Goal: Information Seeking & Learning: Learn about a topic

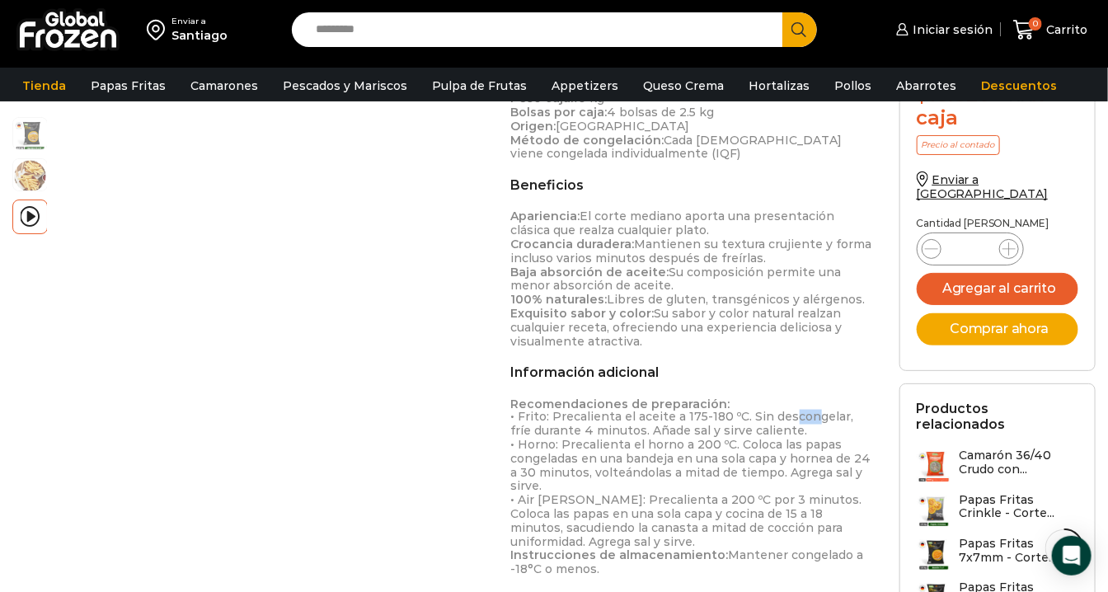
scroll to position [825, 0]
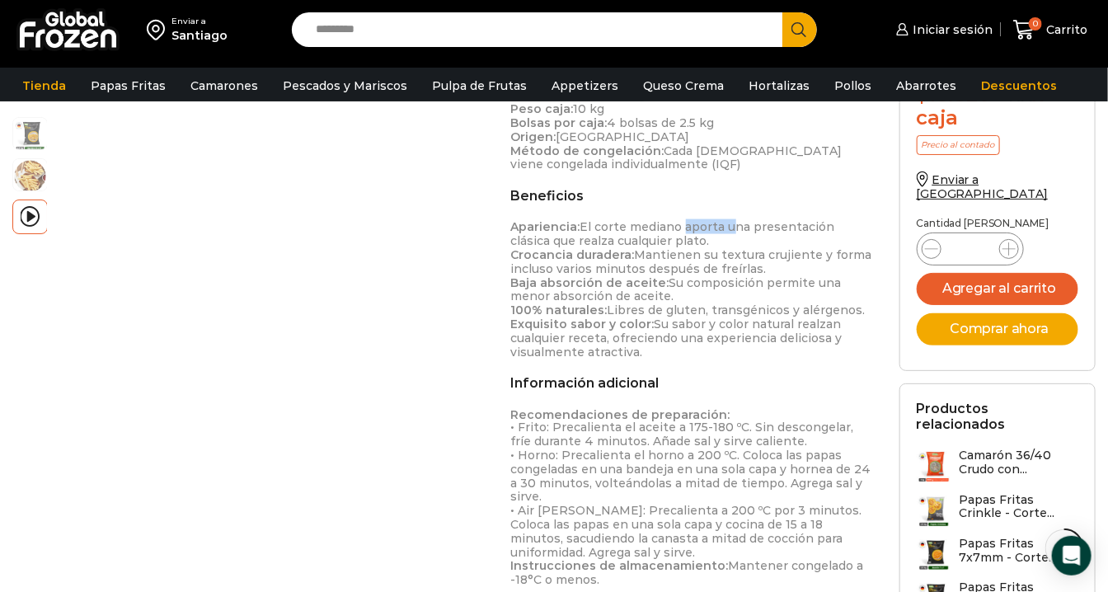
drag, startPoint x: 724, startPoint y: 225, endPoint x: 679, endPoint y: 228, distance: 45.5
click at [679, 228] on p "Apariencia: El corte mediano aporta una presentación clásica que realza cualqui…" at bounding box center [692, 289] width 363 height 139
drag, startPoint x: 679, startPoint y: 228, endPoint x: 698, endPoint y: 262, distance: 39.2
click at [698, 262] on p "Apariencia: El corte mediano aporta una presentación clásica que realza cualqui…" at bounding box center [692, 289] width 363 height 139
drag, startPoint x: 762, startPoint y: 256, endPoint x: 719, endPoint y: 256, distance: 42.9
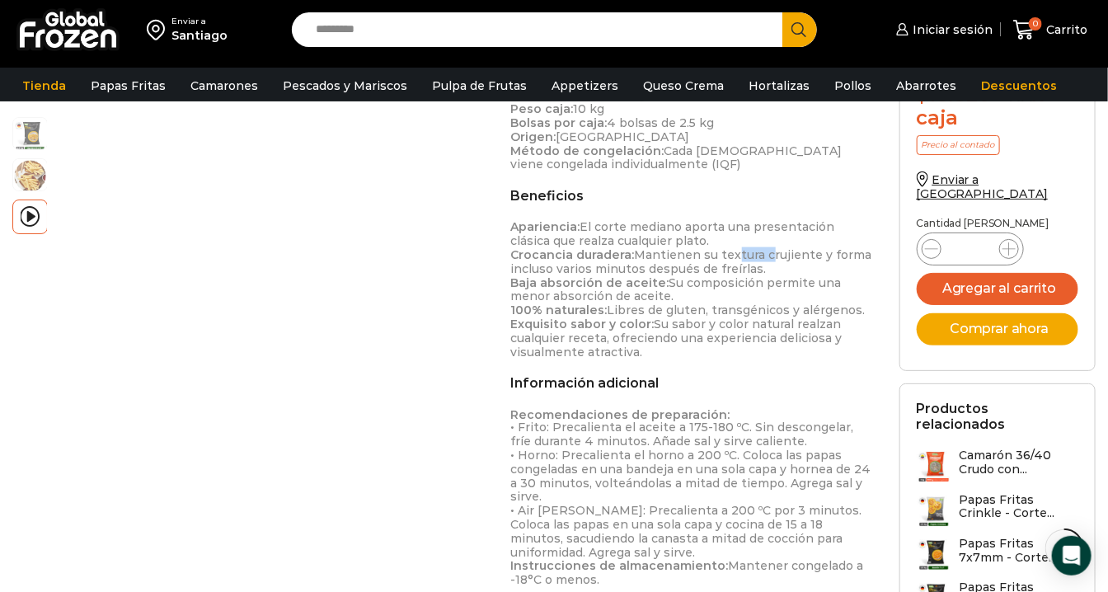
click at [719, 256] on p "Apariencia: El corte mediano aporta una presentación clásica que realza cualqui…" at bounding box center [692, 289] width 363 height 139
drag, startPoint x: 719, startPoint y: 256, endPoint x: 797, endPoint y: 261, distance: 78.5
click at [797, 261] on p "Apariencia: El corte mediano aporta una presentación clásica que realza cualqui…" at bounding box center [692, 289] width 363 height 139
drag, startPoint x: 797, startPoint y: 261, endPoint x: 659, endPoint y: 269, distance: 138.7
click at [659, 269] on p "Apariencia: El corte mediano aporta una presentación clásica que realza cualqui…" at bounding box center [692, 289] width 363 height 139
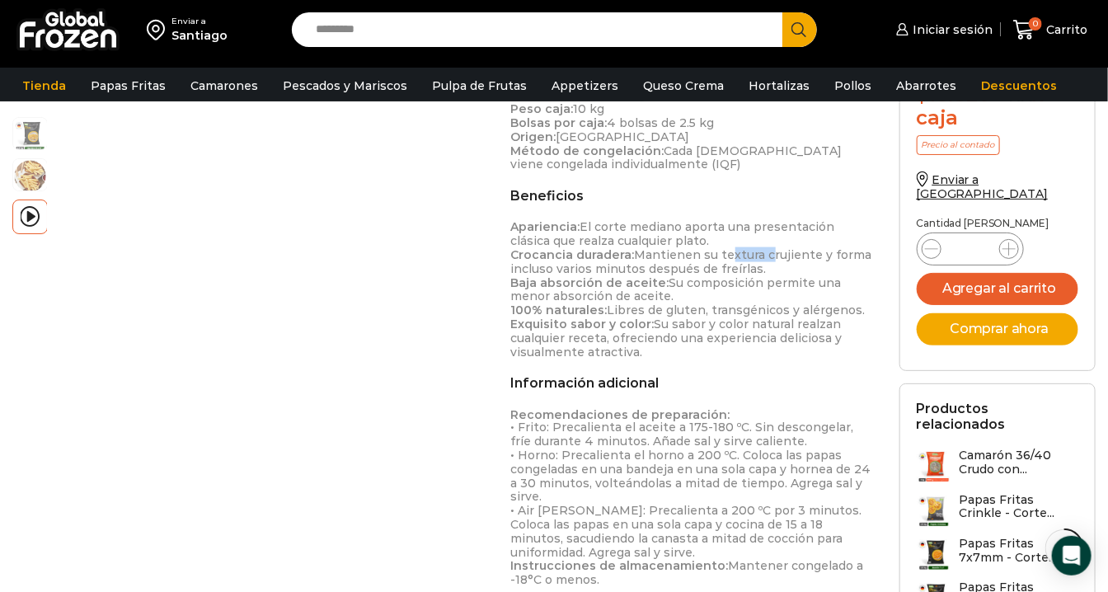
click at [740, 269] on p "Apariencia: El corte mediano aporta una presentación clásica que realza cualqui…" at bounding box center [692, 289] width 363 height 139
click at [771, 269] on p "Apariencia: El corte mediano aporta una presentación clásica que realza cualqui…" at bounding box center [692, 289] width 363 height 139
drag, startPoint x: 681, startPoint y: 284, endPoint x: 649, endPoint y: 284, distance: 32.2
click at [649, 284] on p "Apariencia: El corte mediano aporta una presentación clásica que realza cualqui…" at bounding box center [692, 289] width 363 height 139
drag, startPoint x: 649, startPoint y: 284, endPoint x: 717, endPoint y: 285, distance: 68.4
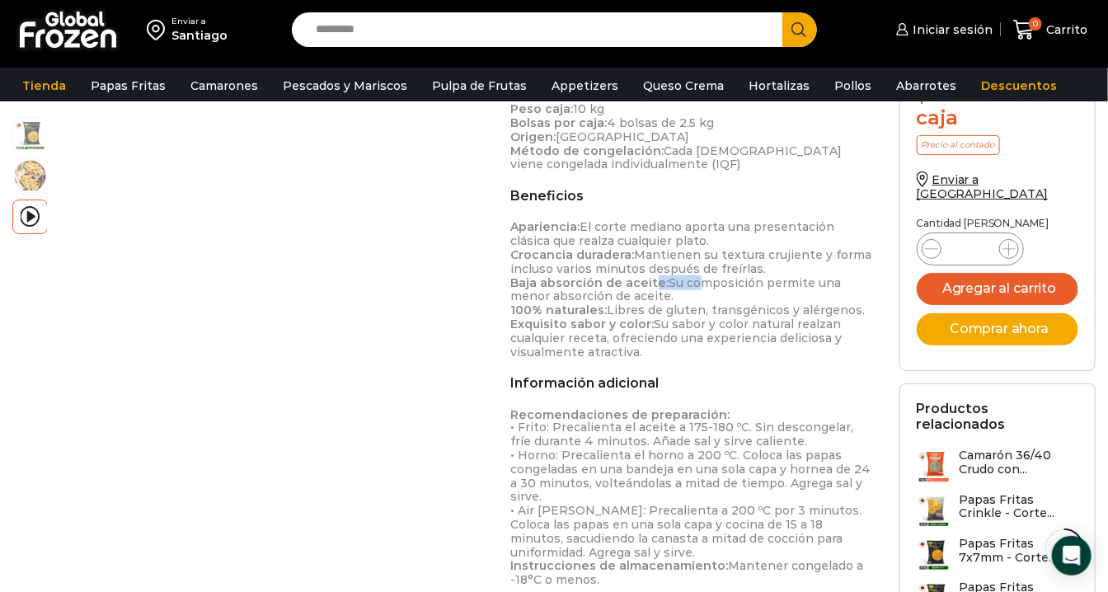
click at [717, 285] on p "Apariencia: El corte mediano aporta una presentación clásica que realza cualqui…" at bounding box center [692, 289] width 363 height 139
drag, startPoint x: 612, startPoint y: 290, endPoint x: 596, endPoint y: 290, distance: 15.7
click at [596, 290] on p "Apariencia: El corte mediano aporta una presentación clásica que realza cualqui…" at bounding box center [692, 289] width 363 height 139
drag, startPoint x: 596, startPoint y: 290, endPoint x: 689, endPoint y: 309, distance: 94.3
click at [689, 309] on p "Apariencia: El corte mediano aporta una presentación clásica que realza cualqui…" at bounding box center [692, 289] width 363 height 139
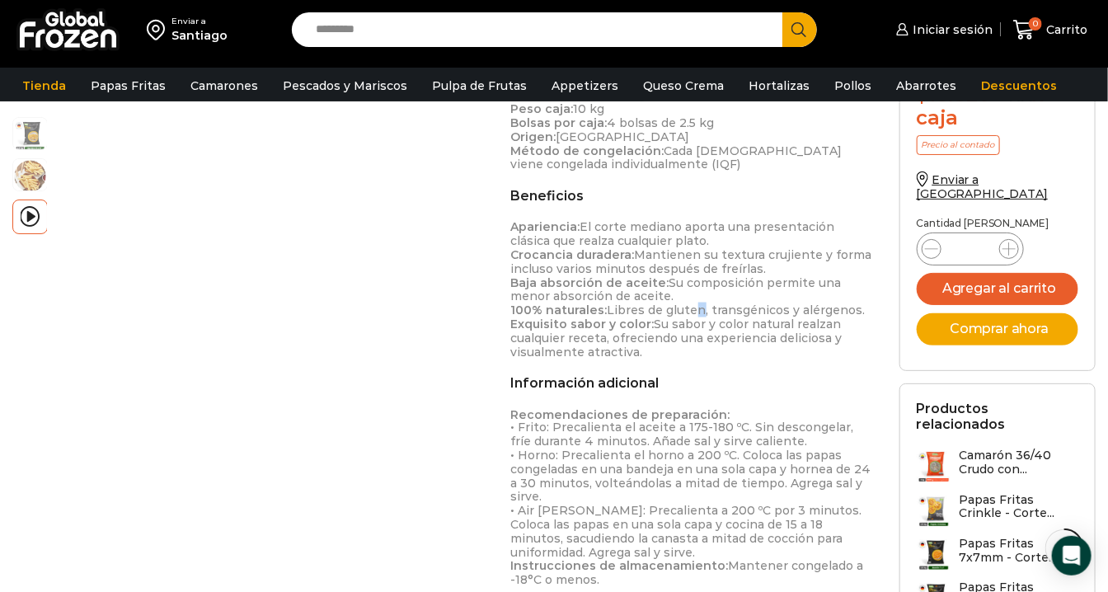
drag, startPoint x: 689, startPoint y: 309, endPoint x: 691, endPoint y: 320, distance: 11.0
click at [691, 320] on p "Apariencia: El corte mediano aporta una presentación clásica que realza cualqui…" at bounding box center [692, 289] width 363 height 139
drag, startPoint x: 741, startPoint y: 224, endPoint x: 710, endPoint y: 224, distance: 31.3
click at [710, 224] on p "Apariencia: El corte mediano aporta una presentación clásica que realza cualqui…" at bounding box center [692, 289] width 363 height 139
drag, startPoint x: 710, startPoint y: 224, endPoint x: 730, endPoint y: 266, distance: 46.5
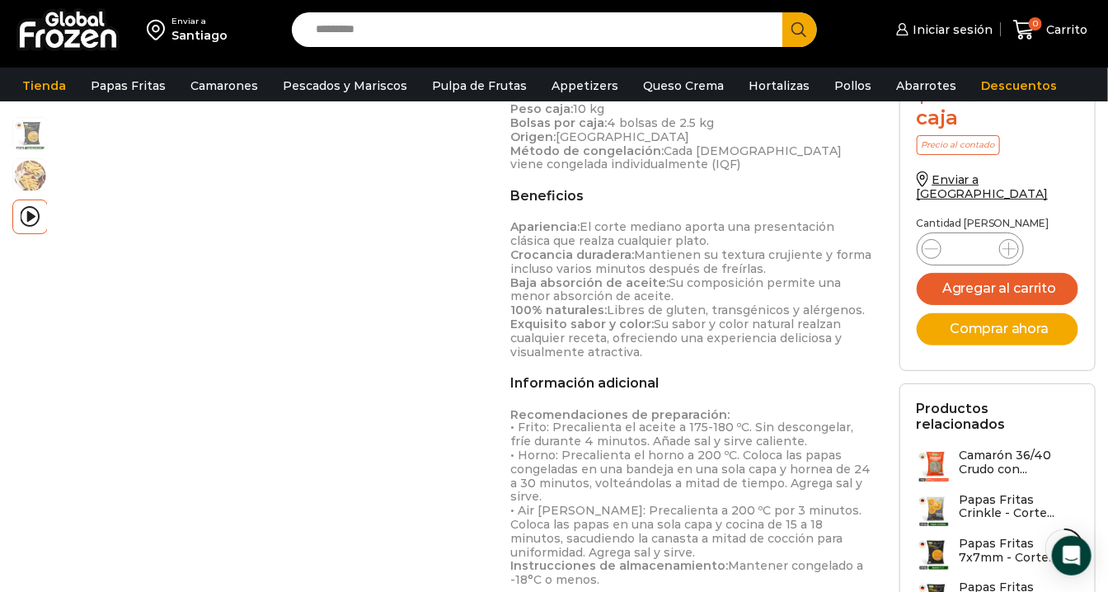
click at [730, 266] on p "Apariencia: El corte mediano aporta una presentación clásica que realza cualqui…" at bounding box center [692, 289] width 363 height 139
drag, startPoint x: 632, startPoint y: 233, endPoint x: 598, endPoint y: 233, distance: 33.8
click at [598, 233] on p "Apariencia: El corte mediano aporta una presentación clásica que realza cualqui…" at bounding box center [692, 289] width 363 height 139
drag, startPoint x: 598, startPoint y: 233, endPoint x: 653, endPoint y: 233, distance: 55.3
click at [653, 233] on p "Apariencia: El corte mediano aporta una presentación clásica que realza cualqui…" at bounding box center [692, 289] width 363 height 139
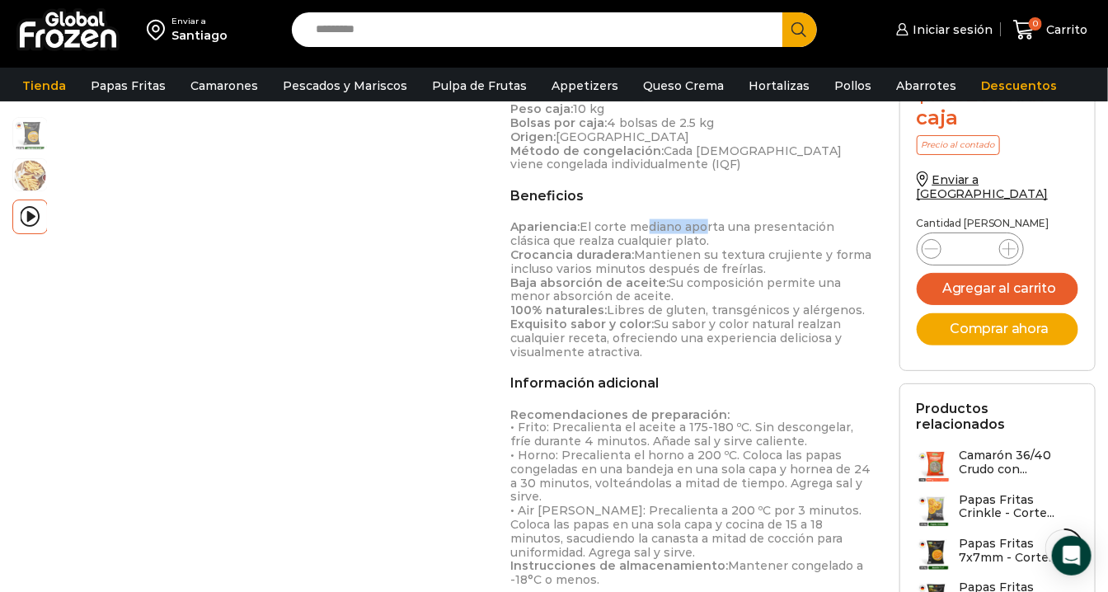
drag, startPoint x: 698, startPoint y: 224, endPoint x: 639, endPoint y: 224, distance: 59.4
click at [639, 224] on p "Apariencia: El corte mediano aporta una presentación clásica que realza cualqui…" at bounding box center [692, 289] width 363 height 139
drag, startPoint x: 639, startPoint y: 224, endPoint x: 745, endPoint y: 233, distance: 105.9
click at [745, 233] on p "Apariencia: El corte mediano aporta una presentación clásica que realza cualqui…" at bounding box center [692, 289] width 363 height 139
drag, startPoint x: 745, startPoint y: 233, endPoint x: 695, endPoint y: 247, distance: 51.7
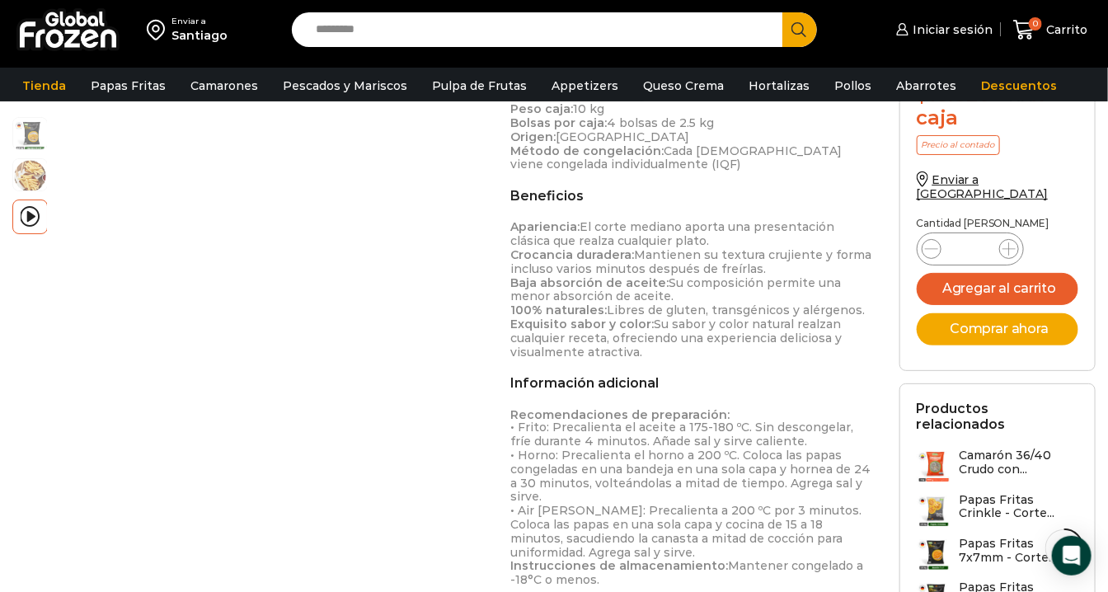
click at [695, 247] on p "Apariencia: El corte mediano aporta una presentación clásica que realza cualqui…" at bounding box center [692, 289] width 363 height 139
drag, startPoint x: 646, startPoint y: 228, endPoint x: 622, endPoint y: 228, distance: 23.9
click at [622, 228] on p "Apariencia: El corte mediano aporta una presentación clásica que realza cualqui…" at bounding box center [692, 289] width 363 height 139
drag, startPoint x: 622, startPoint y: 228, endPoint x: 683, endPoint y: 239, distance: 62.0
click at [683, 239] on p "Apariencia: El corte mediano aporta una presentación clásica que realza cualqui…" at bounding box center [692, 289] width 363 height 139
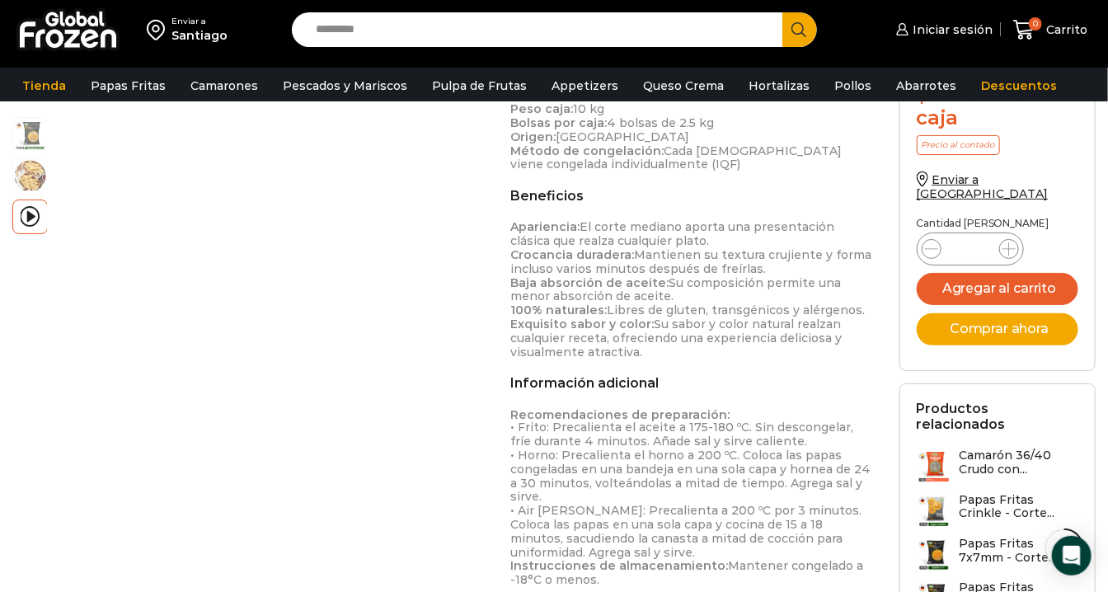
click at [763, 231] on p "Apariencia: El corte mediano aporta una presentación clásica que realza cualqui…" at bounding box center [692, 289] width 363 height 139
click at [721, 236] on p "Apariencia: El corte mediano aporta una presentación clásica que realza cualqui…" at bounding box center [692, 289] width 363 height 139
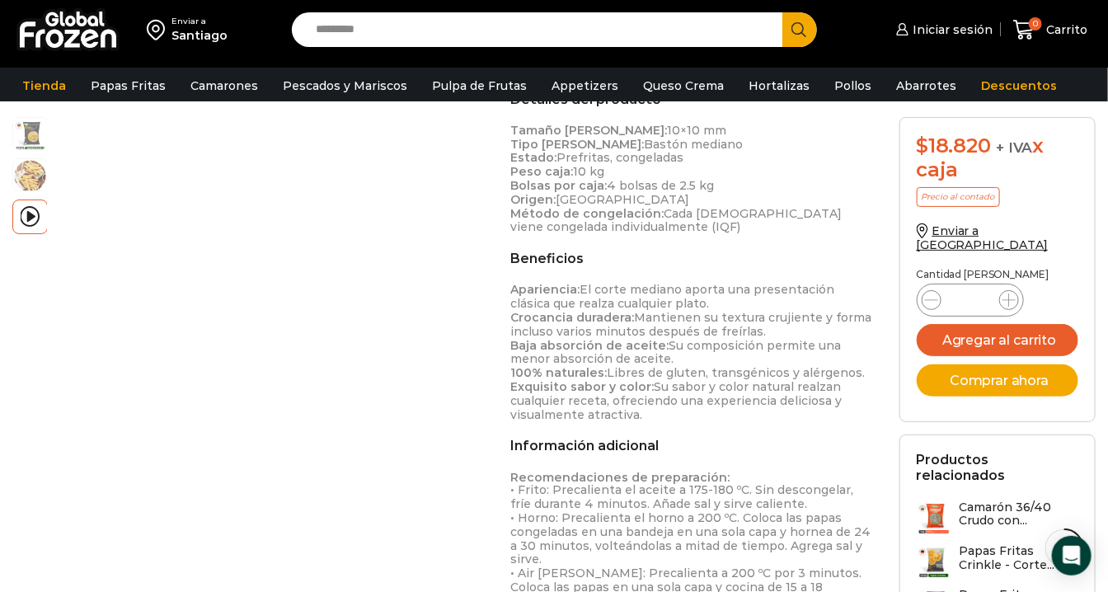
scroll to position [733, 0]
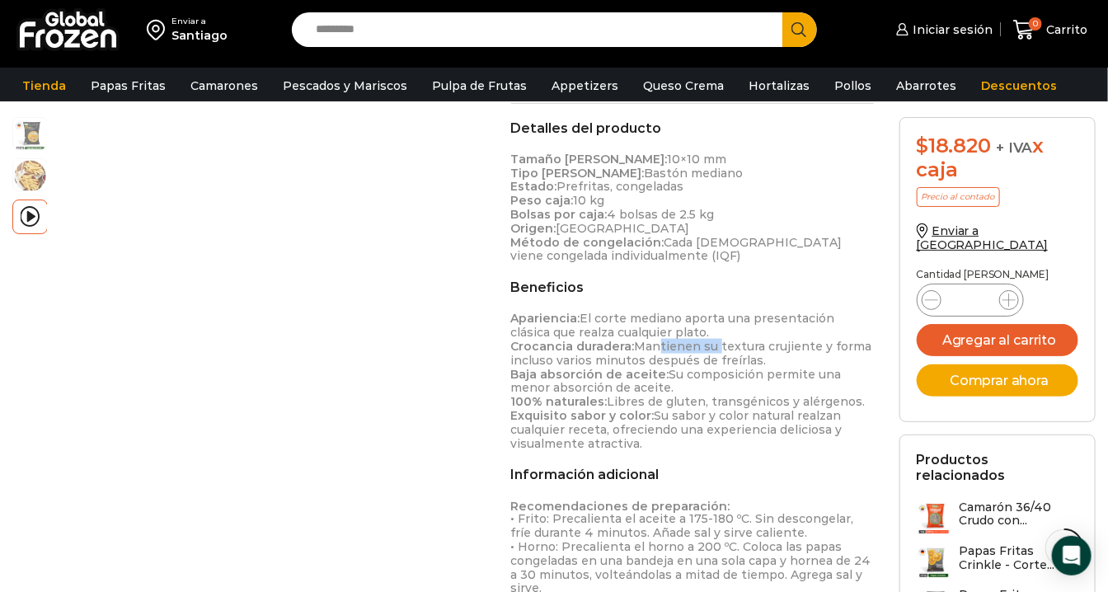
drag, startPoint x: 705, startPoint y: 345, endPoint x: 654, endPoint y: 347, distance: 51.2
click at [654, 347] on p "Apariencia: El corte mediano aporta una presentación clásica que realza cualqui…" at bounding box center [692, 381] width 363 height 139
drag, startPoint x: 654, startPoint y: 347, endPoint x: 628, endPoint y: 349, distance: 25.6
click at [628, 349] on strong "Crocancia duradera:" at bounding box center [573, 346] width 124 height 15
drag, startPoint x: 628, startPoint y: 349, endPoint x: 758, endPoint y: 350, distance: 129.5
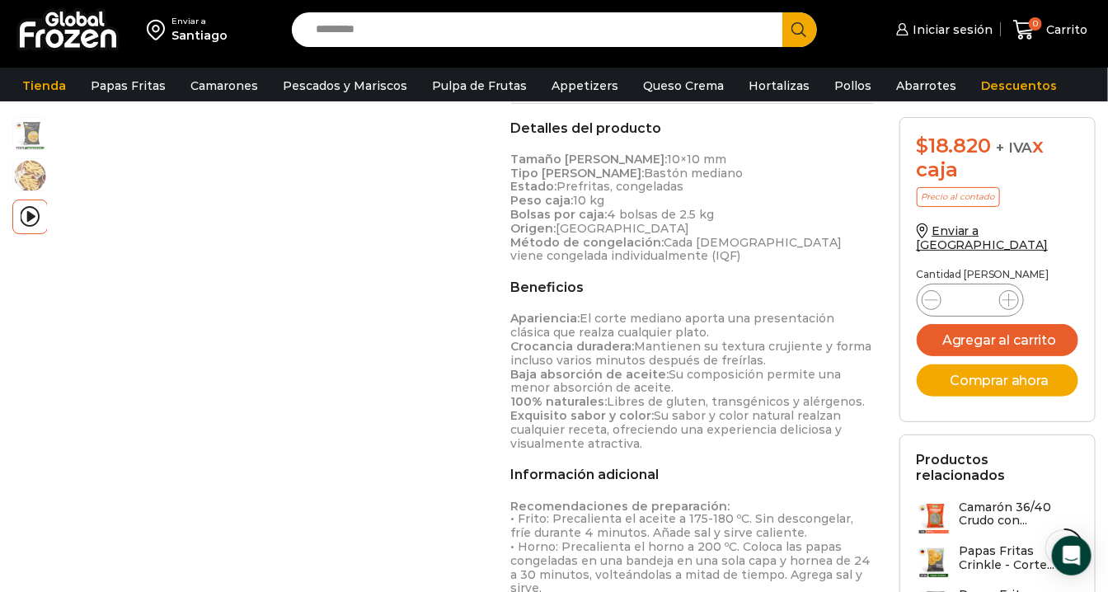
click at [758, 350] on p "Apariencia: El corte mediano aporta una presentación clásica que realza cualqui…" at bounding box center [692, 381] width 363 height 139
click at [672, 268] on div "Detalles del producto Tamaño [PERSON_NAME]: 10×10 mm Tipo [PERSON_NAME]: Bastón…" at bounding box center [692, 408] width 363 height 576
click at [684, 309] on div "Beneficios Apariencia: El corte mediano aporta una presentación clásica que rea…" at bounding box center [692, 365] width 363 height 171
click at [689, 342] on p "Apariencia: El corte mediano aporta una presentación clásica que realza cualqui…" at bounding box center [692, 381] width 363 height 139
drag, startPoint x: 716, startPoint y: 242, endPoint x: 694, endPoint y: 241, distance: 21.5
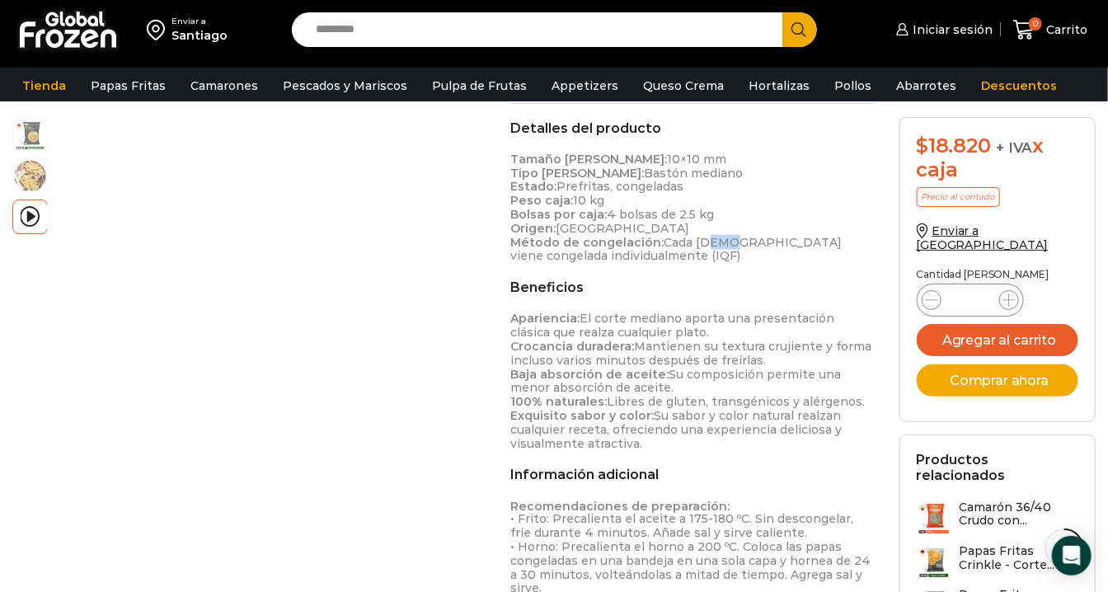
click at [694, 241] on p "Tamaño [PERSON_NAME]: 10×10 mm Tipo [PERSON_NAME]: Bastón mediano Estado: Prefr…" at bounding box center [692, 208] width 363 height 110
drag, startPoint x: 694, startPoint y: 241, endPoint x: 715, endPoint y: 280, distance: 44.6
click at [715, 280] on h2 "Beneficios" at bounding box center [692, 288] width 363 height 16
drag, startPoint x: 672, startPoint y: 321, endPoint x: 641, endPoint y: 321, distance: 31.3
click at [641, 321] on p "Apariencia: El corte mediano aporta una presentación clásica que realza cualqui…" at bounding box center [692, 381] width 363 height 139
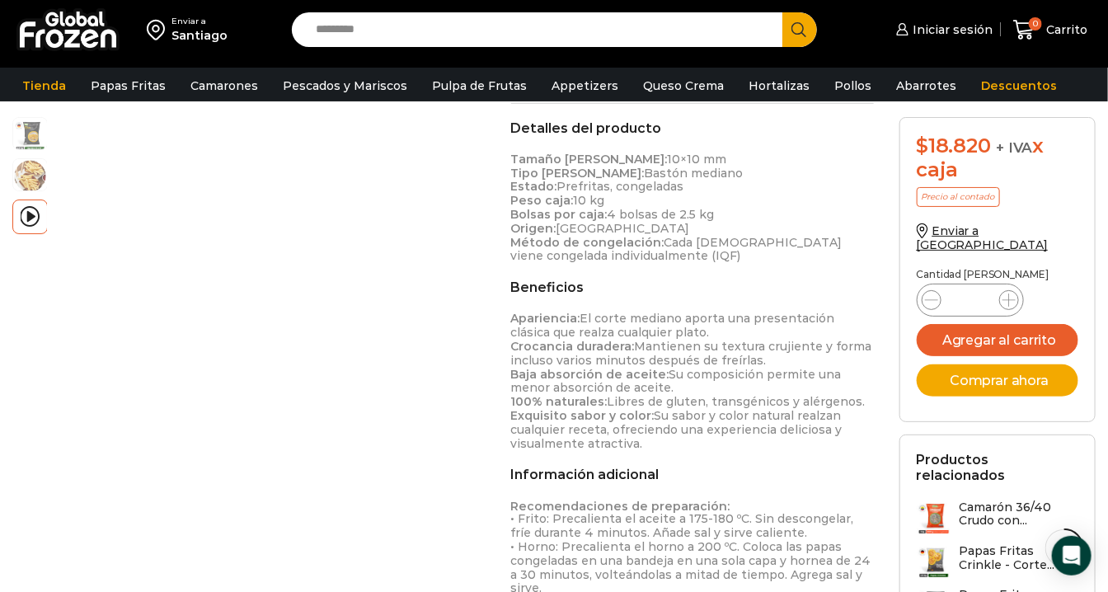
drag, startPoint x: 641, startPoint y: 321, endPoint x: 691, endPoint y: 332, distance: 51.6
click at [691, 332] on p "Apariencia: El corte mediano aporta una presentación clásica que realza cualqui…" at bounding box center [692, 381] width 363 height 139
click at [717, 322] on p "Apariencia: El corte mediano aporta una presentación clásica que realza cualqui…" at bounding box center [692, 381] width 363 height 139
drag, startPoint x: 717, startPoint y: 322, endPoint x: 717, endPoint y: 332, distance: 10.7
click at [717, 332] on p "Apariencia: El corte mediano aporta una presentación clásica que realza cualqui…" at bounding box center [692, 381] width 363 height 139
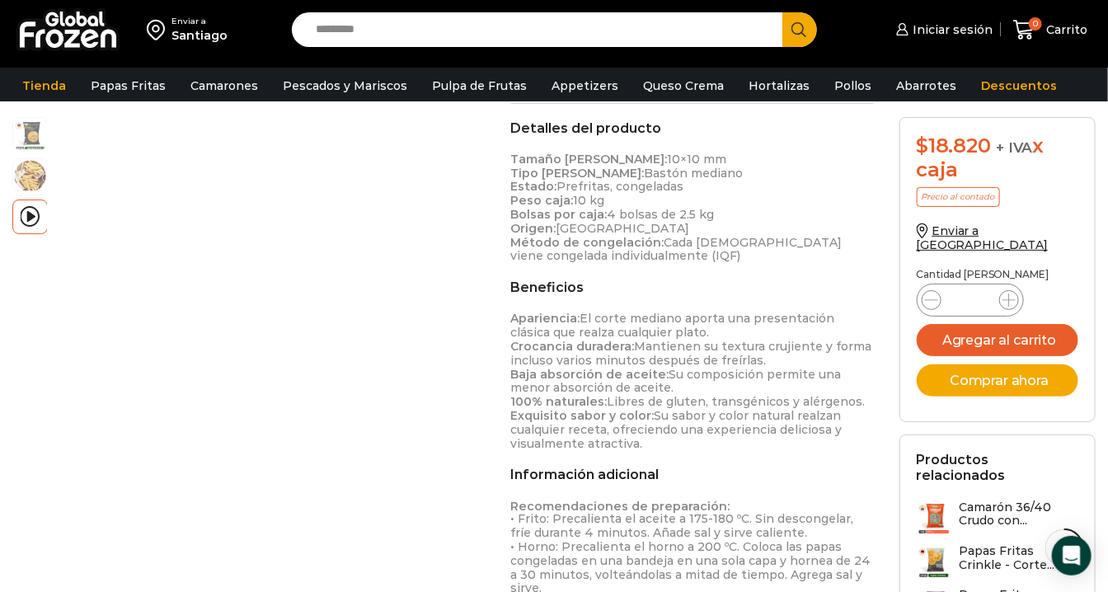
click at [736, 360] on p "Apariencia: El corte mediano aporta una presentación clásica que realza cualqui…" at bounding box center [692, 381] width 363 height 139
drag, startPoint x: 731, startPoint y: 350, endPoint x: 703, endPoint y: 350, distance: 28.9
click at [703, 350] on p "Apariencia: El corte mediano aporta una presentación clásica que realza cualqui…" at bounding box center [692, 381] width 363 height 139
drag, startPoint x: 703, startPoint y: 350, endPoint x: 759, endPoint y: 364, distance: 58.6
click at [759, 364] on p "Apariencia: El corte mediano aporta una presentación clásica que realza cualqui…" at bounding box center [692, 381] width 363 height 139
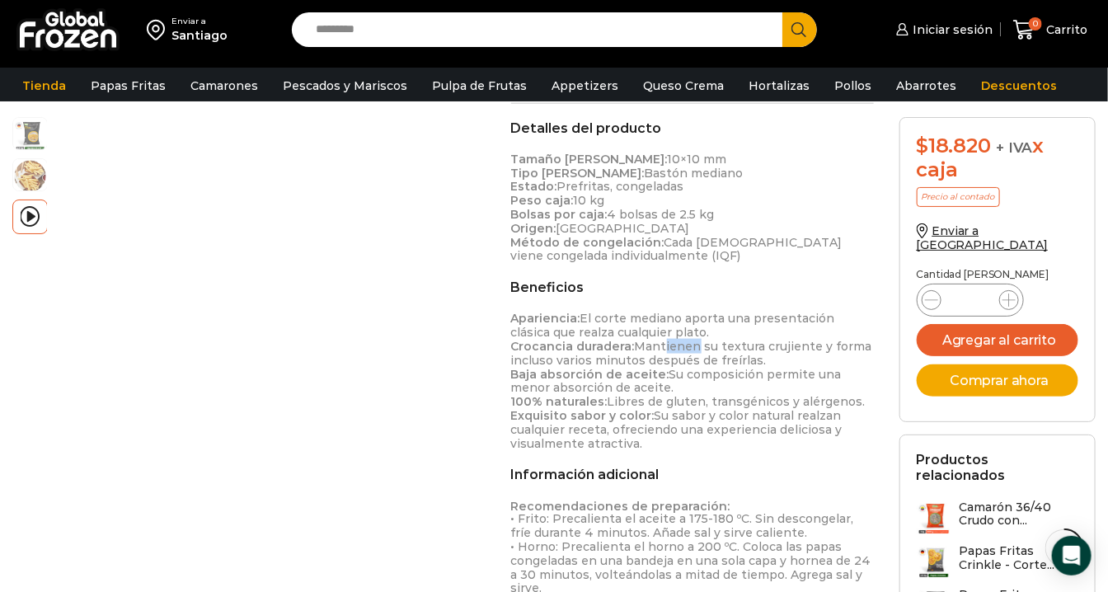
drag, startPoint x: 686, startPoint y: 344, endPoint x: 657, endPoint y: 344, distance: 28.9
click at [657, 344] on p "Apariencia: El corte mediano aporta una presentación clásica que realza cualqui…" at bounding box center [692, 381] width 363 height 139
drag, startPoint x: 657, startPoint y: 344, endPoint x: 740, endPoint y: 352, distance: 83.7
click at [740, 352] on p "Apariencia: El corte mediano aporta una presentación clásica que realza cualqui…" at bounding box center [692, 381] width 363 height 139
drag, startPoint x: 733, startPoint y: 348, endPoint x: 692, endPoint y: 346, distance: 41.3
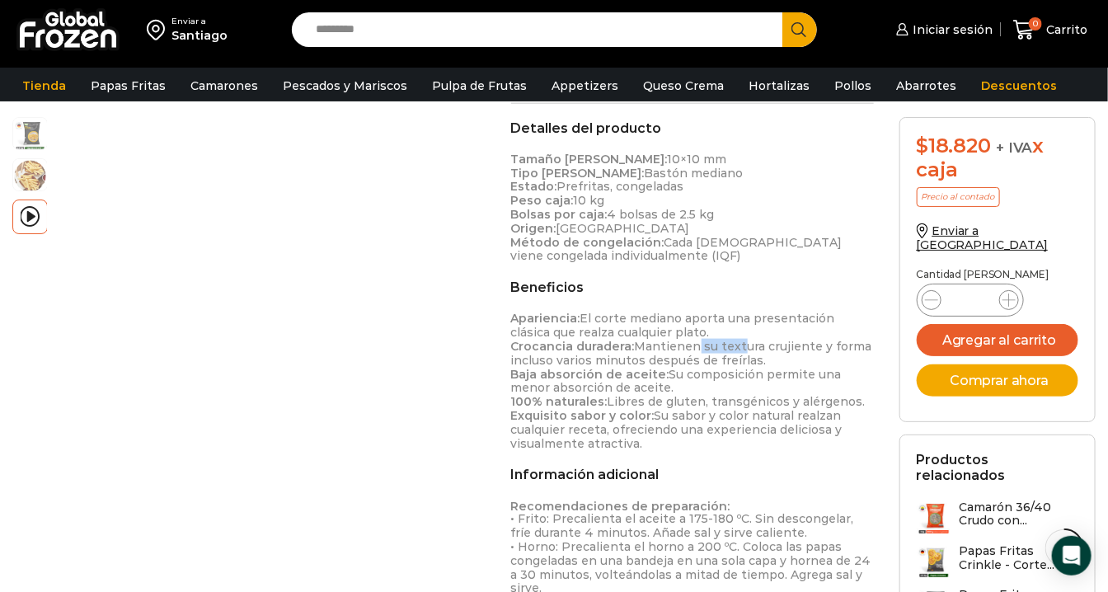
click at [692, 346] on p "Apariencia: El corte mediano aporta una presentación clásica que realza cualqui…" at bounding box center [692, 381] width 363 height 139
drag, startPoint x: 692, startPoint y: 346, endPoint x: 764, endPoint y: 354, distance: 72.9
click at [764, 354] on p "Apariencia: El corte mediano aporta una presentación clásica que realza cualqui…" at bounding box center [692, 381] width 363 height 139
drag, startPoint x: 765, startPoint y: 360, endPoint x: 700, endPoint y: 360, distance: 65.1
click at [700, 360] on p "Apariencia: El corte mediano aporta una presentación clásica que realza cualqui…" at bounding box center [692, 381] width 363 height 139
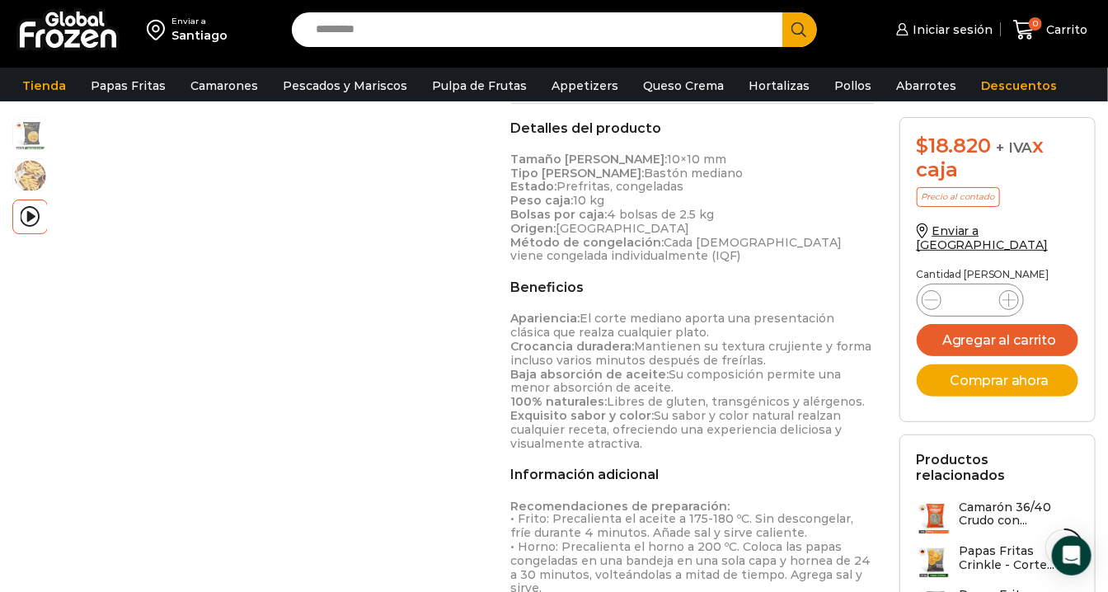
drag, startPoint x: 700, startPoint y: 360, endPoint x: 767, endPoint y: 362, distance: 66.8
click at [767, 362] on p "Apariencia: El corte mediano aporta una presentación clásica que realza cualqui…" at bounding box center [692, 381] width 363 height 139
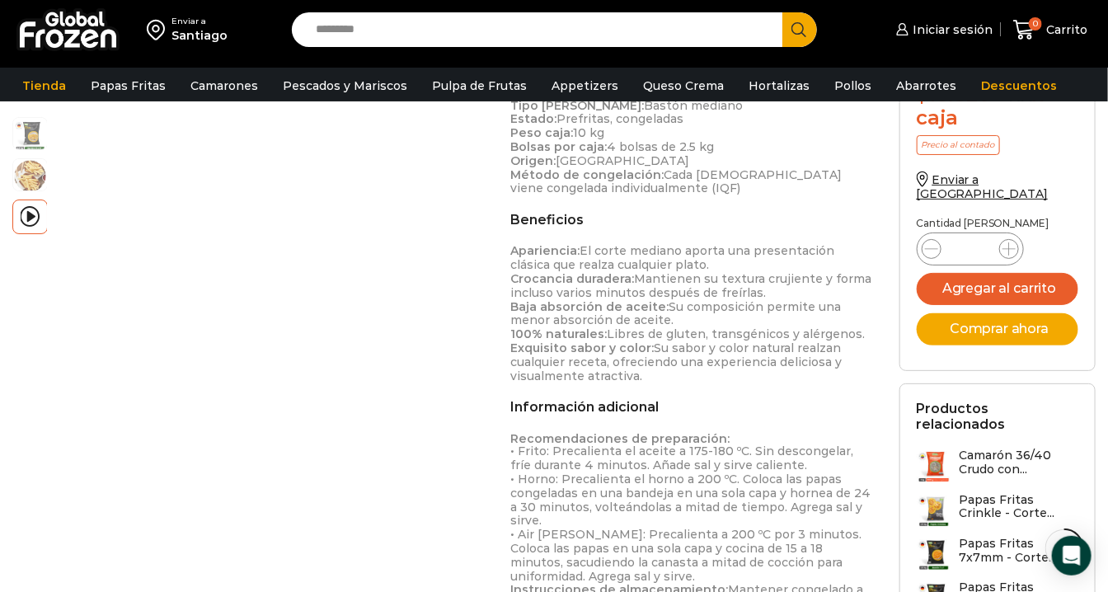
scroll to position [825, 0]
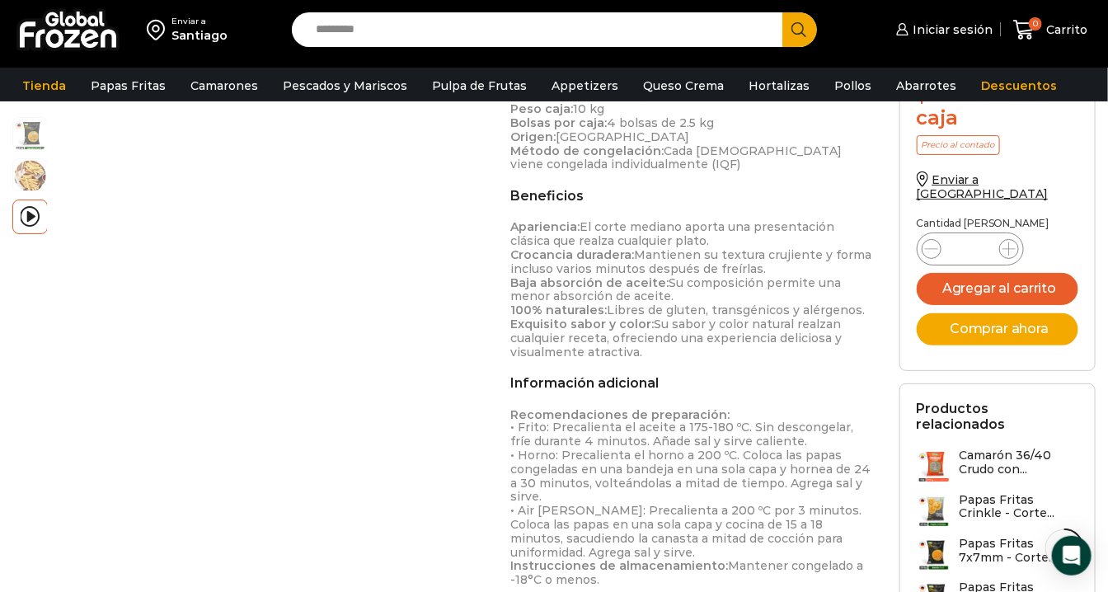
click at [719, 309] on p "Apariencia: El corte mediano aporta una presentación clásica que realza cualqui…" at bounding box center [692, 289] width 363 height 139
click at [762, 310] on p "Apariencia: El corte mediano aporta una presentación clásica que realza cualqui…" at bounding box center [692, 289] width 363 height 139
click at [647, 317] on p "Apariencia: El corte mediano aporta una presentación clásica que realza cualqui…" at bounding box center [692, 289] width 363 height 139
click at [740, 320] on p "Apariencia: El corte mediano aporta una presentación clásica que realza cualqui…" at bounding box center [692, 289] width 363 height 139
click at [721, 338] on p "Apariencia: El corte mediano aporta una presentación clásica que realza cualqui…" at bounding box center [692, 289] width 363 height 139
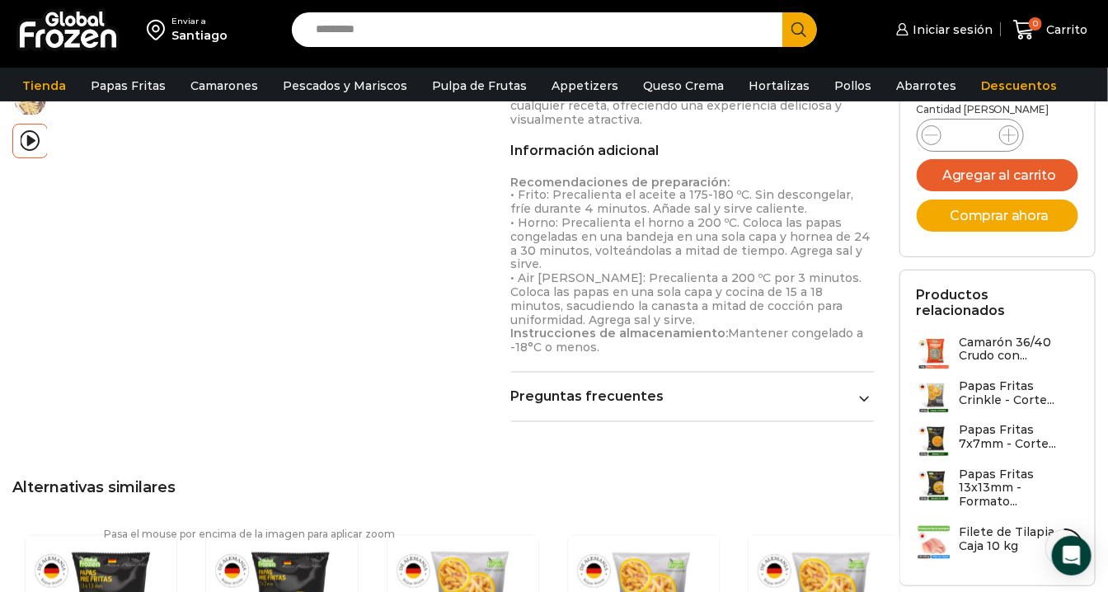
scroll to position [1100, 0]
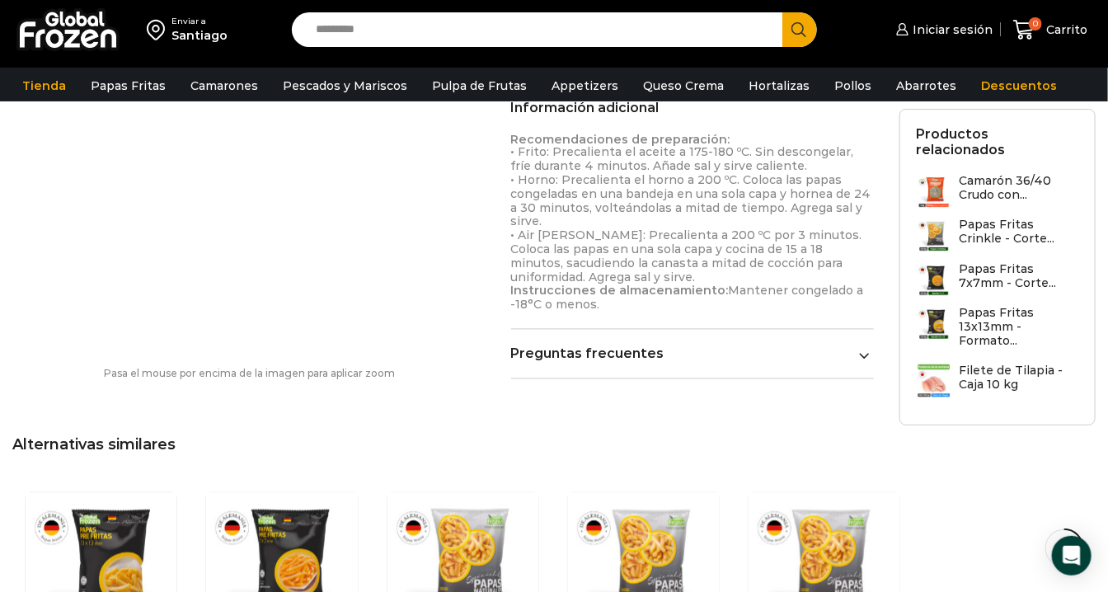
click at [653, 377] on div "Preguntas frecuentes ¿Las papas están prefritas? Sí, vienen prefritas y listas …" at bounding box center [692, 362] width 363 height 33
click at [646, 350] on link "Preguntas frecuentes" at bounding box center [692, 354] width 363 height 16
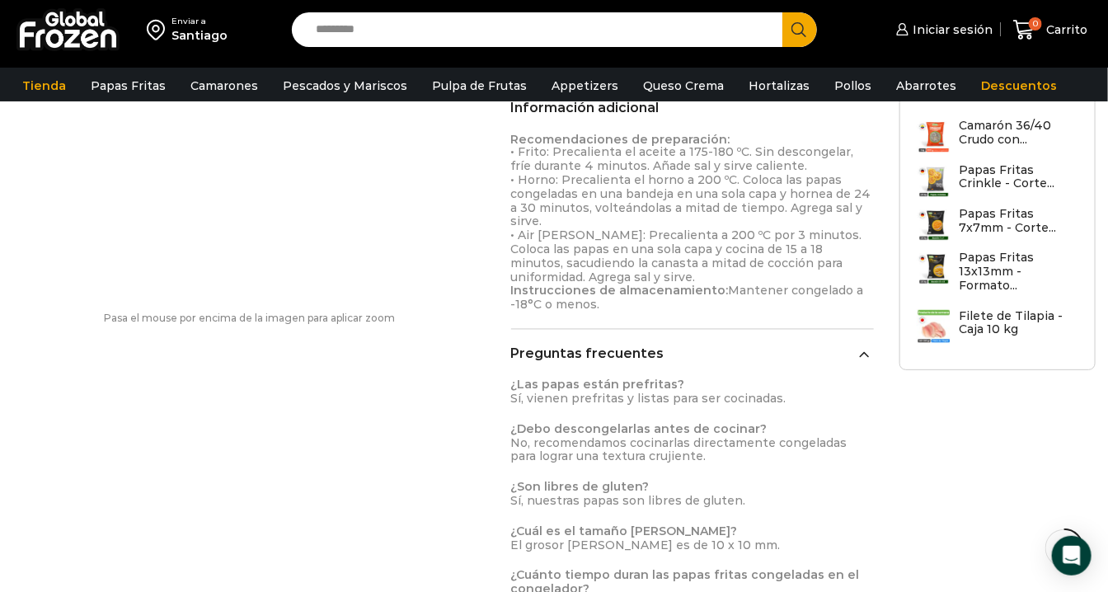
scroll to position [1191, 0]
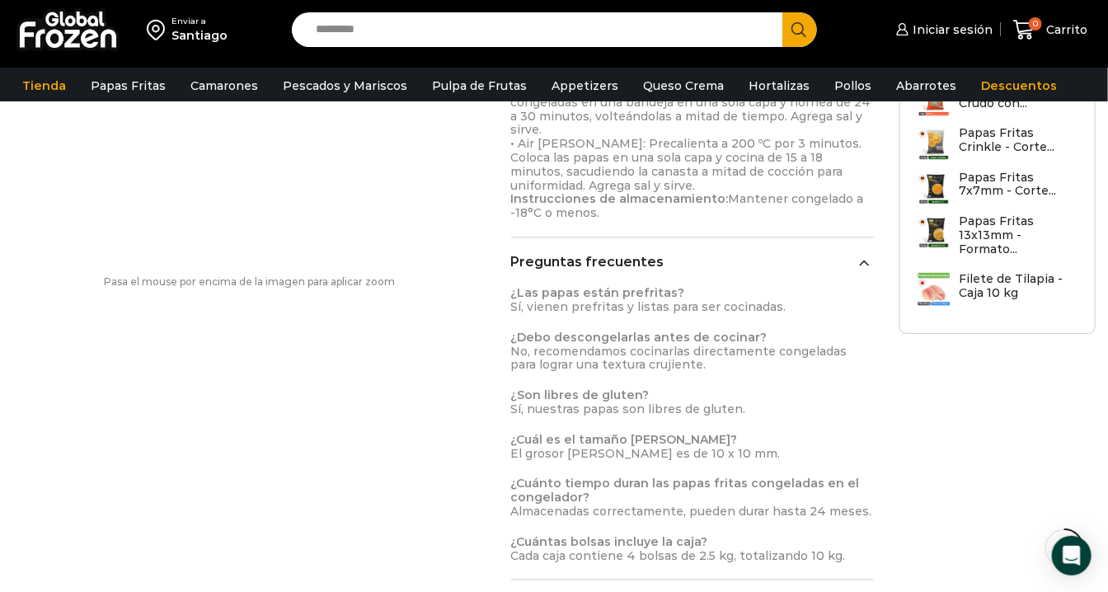
click at [696, 327] on div "¿Las papas están prefritas? Sí, vienen prefritas y listas para ser cocinadas. ¿…" at bounding box center [692, 425] width 363 height 276
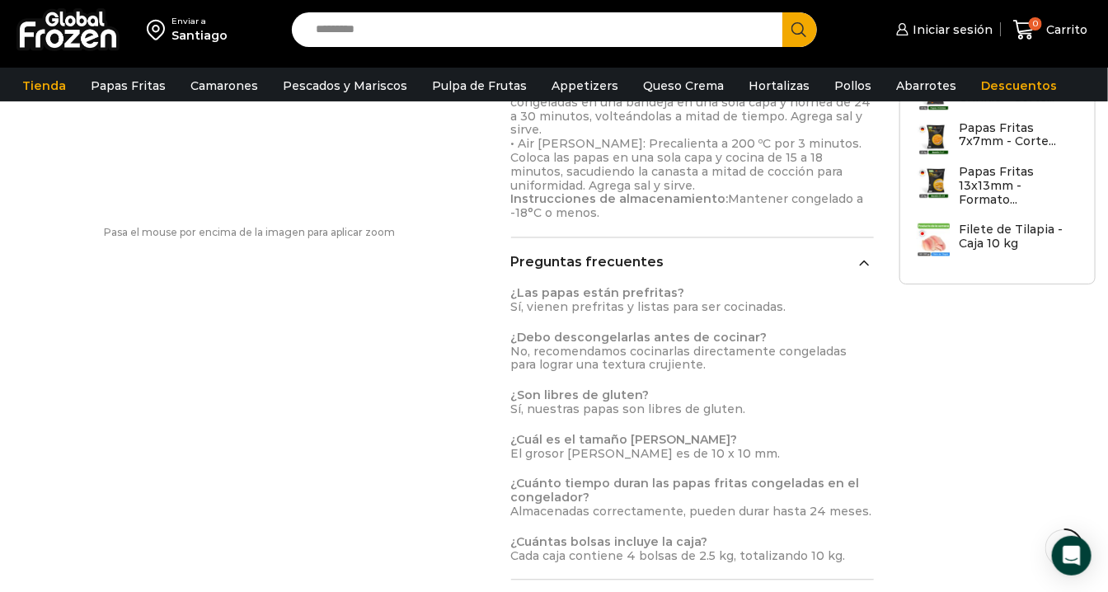
scroll to position [1283, 0]
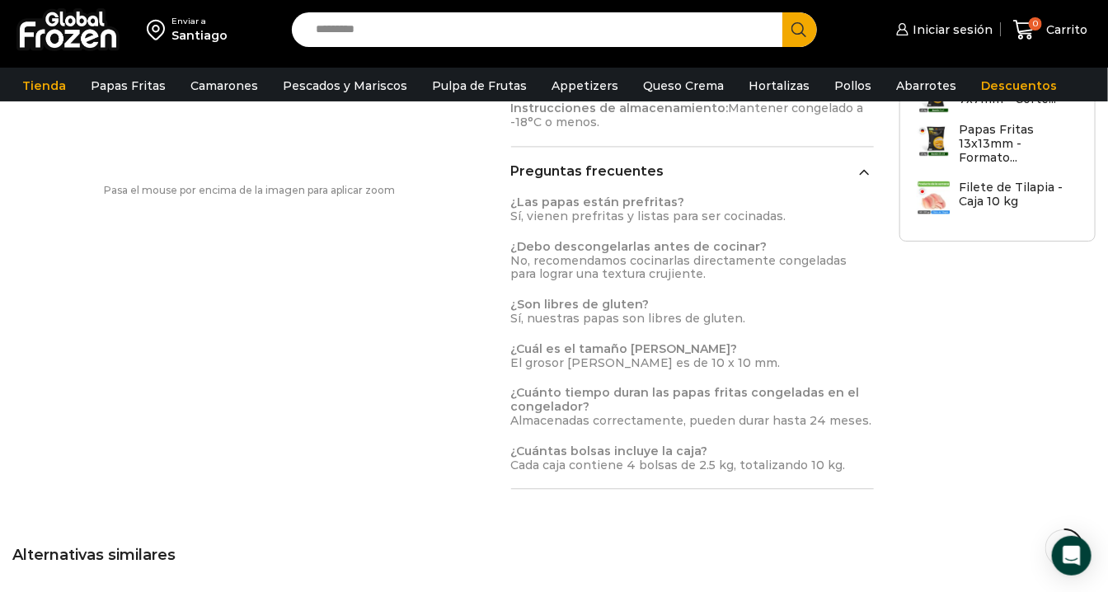
click at [623, 450] on strong "¿Cuántas bolsas incluye la caja?" at bounding box center [609, 451] width 197 height 15
click at [991, 475] on div "video Pasa el mouse por encima de la imagen para aplicar zoom Papas Fritas 10x1…" at bounding box center [554, 97] width 1108 height 2352
